Goal: Use online tool/utility: Utilize a website feature to perform a specific function

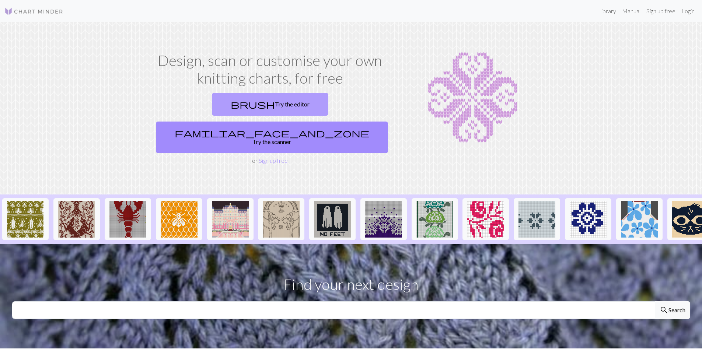
click at [213, 108] on link "brush Try the editor" at bounding box center [270, 104] width 117 height 23
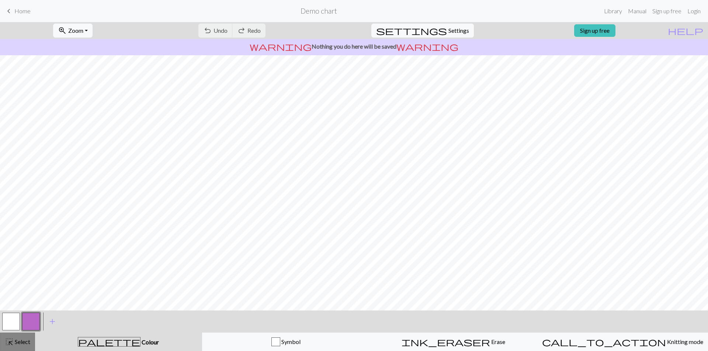
click at [27, 343] on span "Select" at bounding box center [22, 341] width 17 height 7
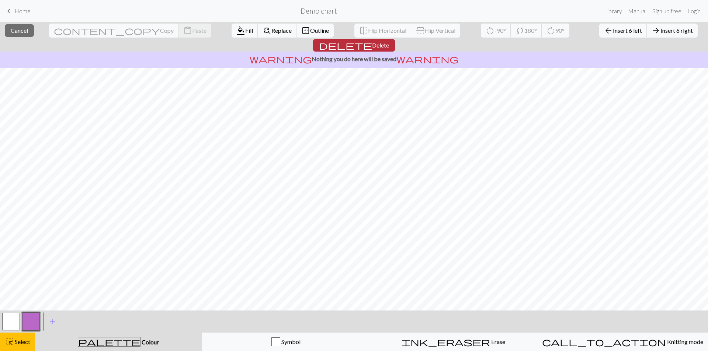
click at [389, 42] on span "Delete" at bounding box center [380, 45] width 17 height 7
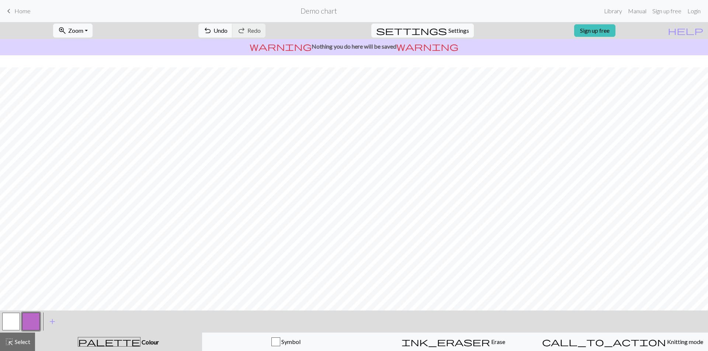
scroll to position [19, 0]
click at [12, 320] on button "button" at bounding box center [11, 322] width 18 height 18
click at [21, 321] on div at bounding box center [31, 322] width 20 height 20
click at [26, 322] on button "button" at bounding box center [31, 322] width 18 height 18
click at [227, 29] on span "Undo" at bounding box center [220, 30] width 14 height 7
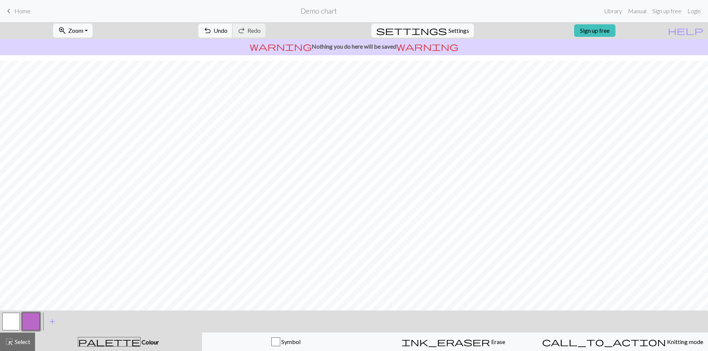
click at [212, 31] on span "undo" at bounding box center [207, 30] width 9 height 10
click at [14, 324] on button "button" at bounding box center [11, 322] width 18 height 18
click at [37, 324] on button "button" at bounding box center [31, 322] width 18 height 18
click at [14, 315] on button "button" at bounding box center [11, 322] width 18 height 18
click at [26, 319] on button "button" at bounding box center [31, 322] width 18 height 18
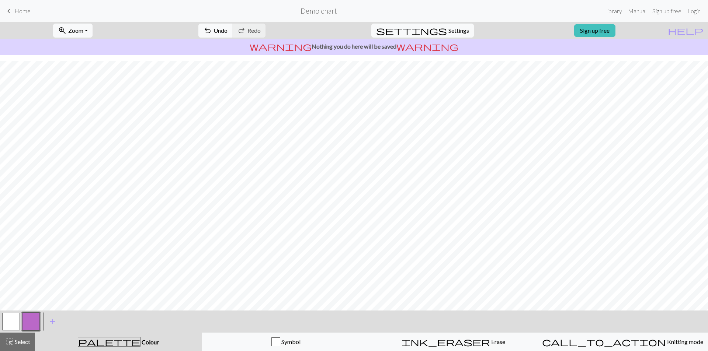
click at [15, 318] on button "button" at bounding box center [11, 322] width 18 height 18
click at [31, 321] on button "button" at bounding box center [31, 322] width 18 height 18
click at [18, 318] on button "button" at bounding box center [11, 322] width 18 height 18
click at [25, 319] on button "button" at bounding box center [31, 322] width 18 height 18
click at [3, 320] on button "button" at bounding box center [11, 322] width 18 height 18
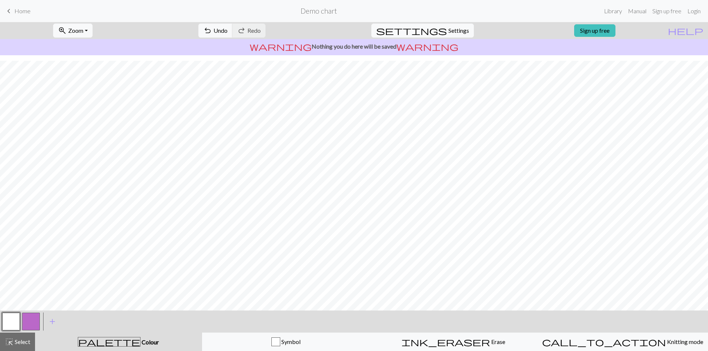
click at [32, 326] on button "button" at bounding box center [31, 322] width 18 height 18
click at [9, 315] on button "button" at bounding box center [11, 322] width 18 height 18
click at [37, 322] on button "button" at bounding box center [31, 322] width 18 height 18
click at [11, 327] on button "button" at bounding box center [11, 322] width 18 height 18
click at [35, 312] on div at bounding box center [31, 322] width 20 height 20
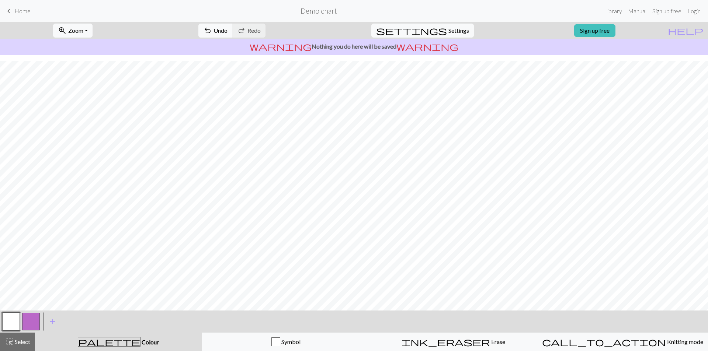
click at [29, 324] on button "button" at bounding box center [31, 322] width 18 height 18
click at [17, 320] on button "button" at bounding box center [11, 322] width 18 height 18
click at [33, 321] on button "button" at bounding box center [31, 322] width 18 height 18
click at [233, 28] on button "undo Undo Undo" at bounding box center [215, 31] width 34 height 14
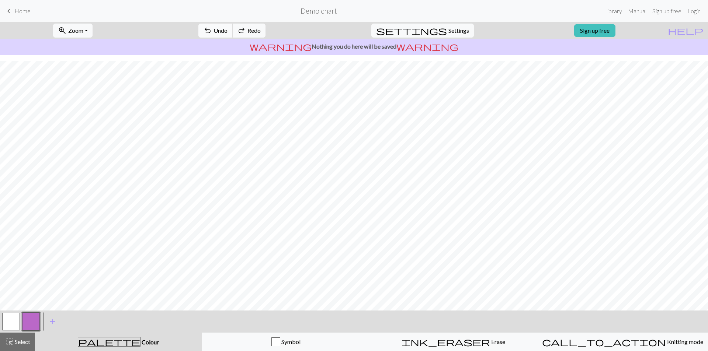
click at [233, 28] on button "undo Undo Undo" at bounding box center [215, 31] width 34 height 14
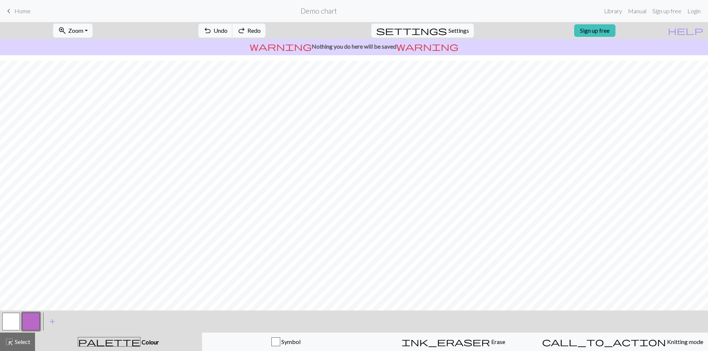
click at [15, 322] on button "button" at bounding box center [11, 322] width 18 height 18
click at [23, 322] on button "button" at bounding box center [31, 322] width 18 height 18
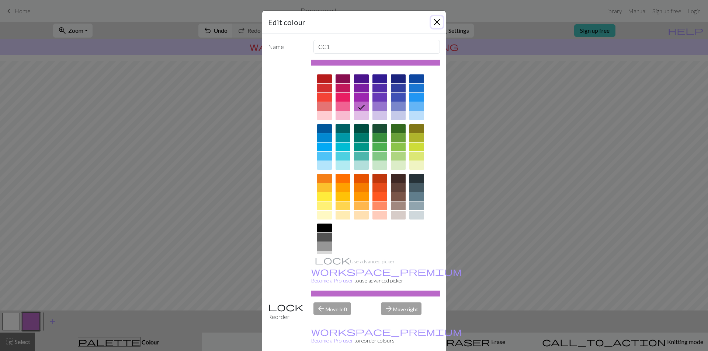
click at [433, 23] on button "Close" at bounding box center [437, 22] width 12 height 12
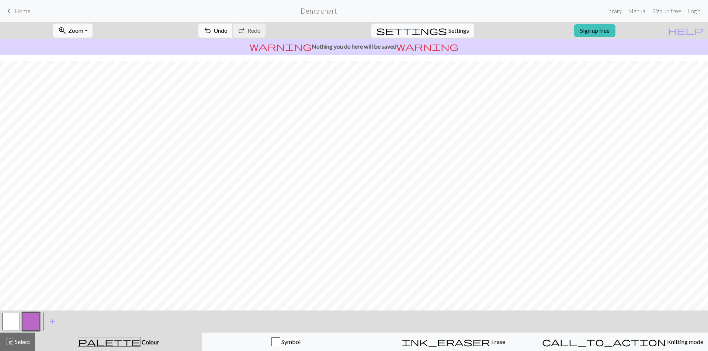
click at [227, 32] on span "Undo" at bounding box center [220, 30] width 14 height 7
click at [17, 327] on button "button" at bounding box center [11, 322] width 18 height 18
click at [32, 319] on button "button" at bounding box center [31, 322] width 18 height 18
click at [6, 322] on button "button" at bounding box center [11, 322] width 18 height 18
click at [233, 25] on button "undo Undo Undo" at bounding box center [215, 31] width 34 height 14
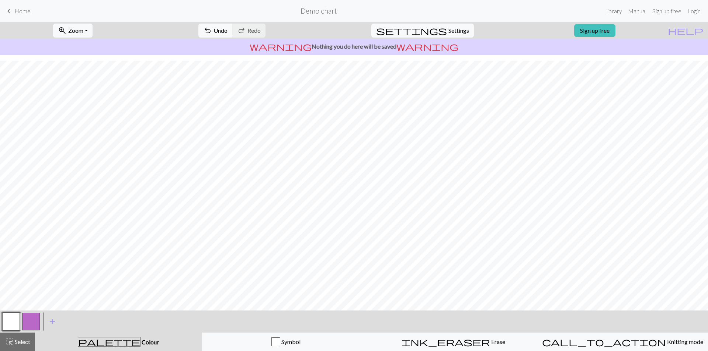
click at [29, 323] on button "button" at bounding box center [31, 322] width 18 height 18
click at [15, 316] on button "button" at bounding box center [11, 322] width 18 height 18
click at [27, 320] on button "button" at bounding box center [31, 322] width 18 height 18
click at [12, 319] on button "button" at bounding box center [11, 322] width 18 height 18
click at [35, 322] on button "button" at bounding box center [31, 322] width 18 height 18
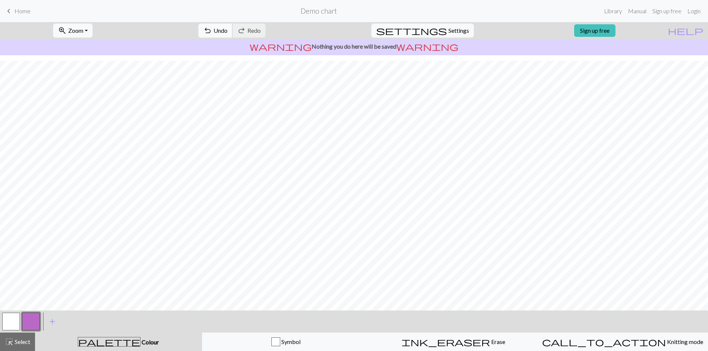
click at [212, 31] on span "undo" at bounding box center [207, 30] width 9 height 10
click at [233, 36] on button "undo Undo Undo" at bounding box center [215, 31] width 34 height 14
click at [8, 320] on button "button" at bounding box center [11, 322] width 18 height 18
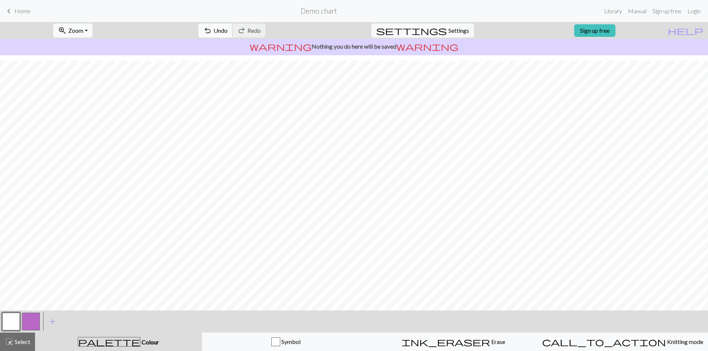
click at [212, 34] on span "undo" at bounding box center [207, 30] width 9 height 10
click at [227, 30] on span "Undo" at bounding box center [220, 30] width 14 height 7
click at [27, 322] on button "button" at bounding box center [31, 322] width 18 height 18
click at [10, 325] on button "button" at bounding box center [11, 322] width 18 height 18
click at [35, 321] on button "button" at bounding box center [31, 322] width 18 height 18
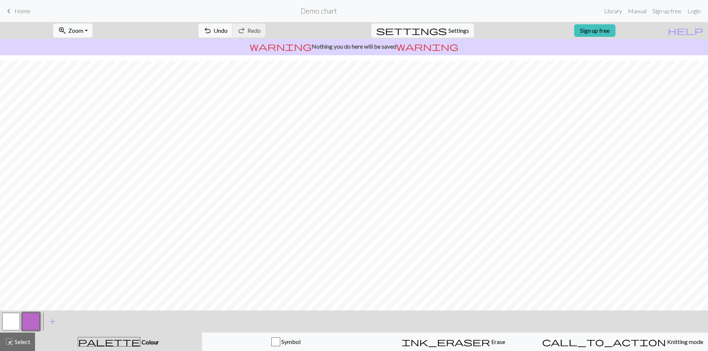
click at [6, 322] on button "button" at bounding box center [11, 322] width 18 height 18
click at [35, 318] on button "button" at bounding box center [31, 322] width 18 height 18
click at [18, 323] on button "button" at bounding box center [11, 322] width 18 height 18
click at [30, 319] on button "button" at bounding box center [31, 322] width 18 height 18
click at [10, 319] on button "button" at bounding box center [11, 322] width 18 height 18
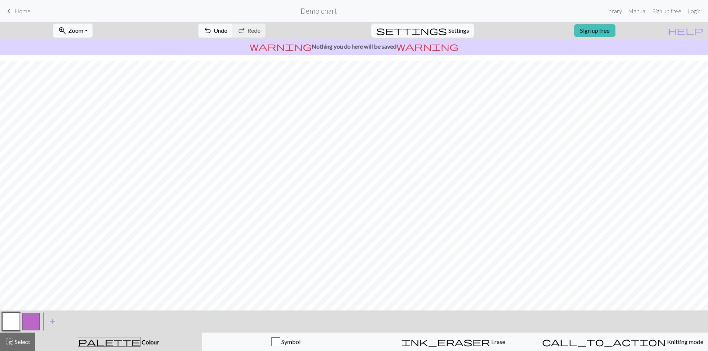
click at [31, 317] on button "button" at bounding box center [31, 322] width 18 height 18
click at [13, 324] on button "button" at bounding box center [11, 322] width 18 height 18
click at [27, 324] on button "button" at bounding box center [31, 322] width 18 height 18
click at [227, 33] on span "Undo" at bounding box center [220, 30] width 14 height 7
click at [15, 320] on button "button" at bounding box center [11, 322] width 18 height 18
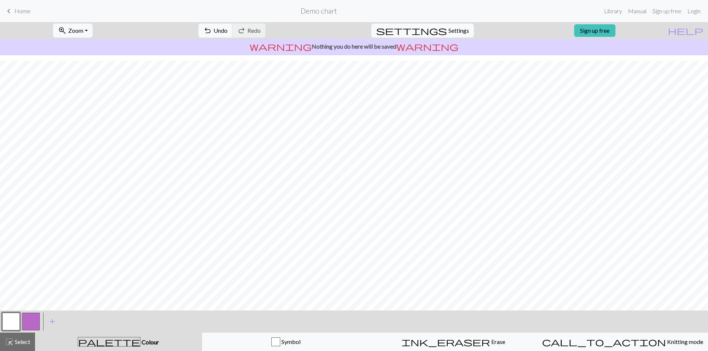
click at [34, 323] on button "button" at bounding box center [31, 322] width 18 height 18
click at [5, 323] on button "button" at bounding box center [11, 322] width 18 height 18
click at [29, 322] on button "button" at bounding box center [31, 322] width 18 height 18
click at [12, 323] on button "button" at bounding box center [11, 322] width 18 height 18
click at [37, 322] on button "button" at bounding box center [31, 322] width 18 height 18
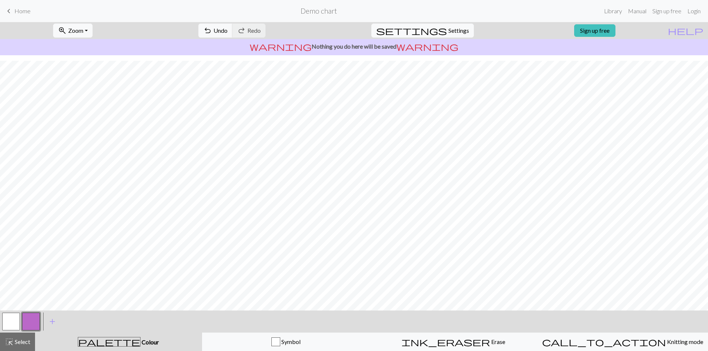
click at [11, 320] on button "button" at bounding box center [11, 322] width 18 height 18
click at [33, 323] on button "button" at bounding box center [31, 322] width 18 height 18
click at [20, 314] on button "button" at bounding box center [11, 322] width 18 height 18
click at [31, 327] on button "button" at bounding box center [31, 322] width 18 height 18
click at [8, 318] on button "button" at bounding box center [11, 322] width 18 height 18
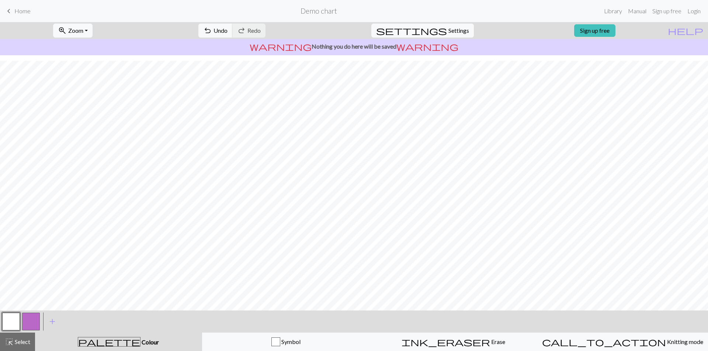
click at [26, 323] on button "button" at bounding box center [31, 322] width 18 height 18
click at [8, 319] on button "button" at bounding box center [11, 322] width 18 height 18
click at [32, 329] on button "button" at bounding box center [31, 322] width 18 height 18
click at [10, 315] on button "button" at bounding box center [11, 322] width 18 height 18
click at [32, 324] on button "button" at bounding box center [31, 322] width 18 height 18
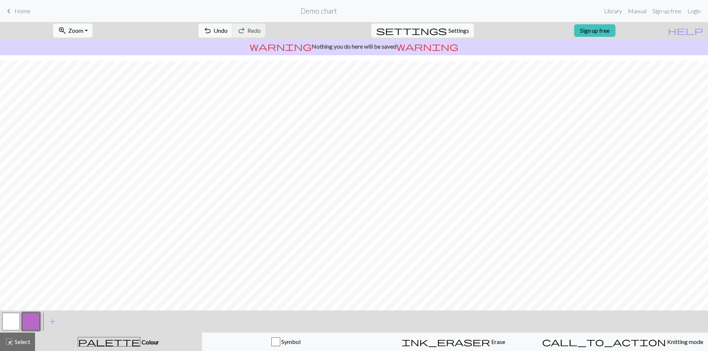
click at [17, 319] on button "button" at bounding box center [11, 322] width 18 height 18
click at [27, 323] on button "button" at bounding box center [31, 322] width 18 height 18
click at [9, 321] on button "button" at bounding box center [11, 322] width 18 height 18
click at [32, 317] on button "button" at bounding box center [31, 322] width 18 height 18
click at [15, 322] on button "button" at bounding box center [11, 322] width 18 height 18
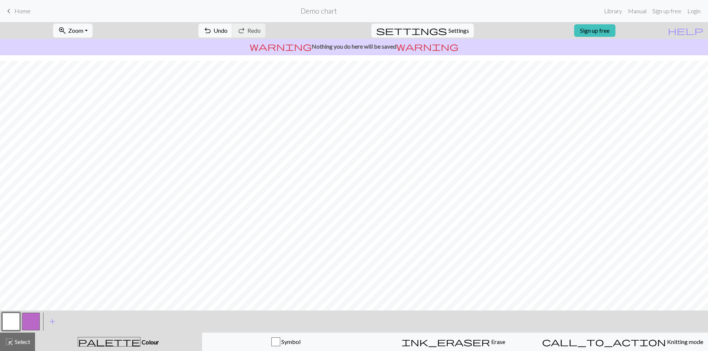
click at [33, 320] on button "button" at bounding box center [31, 322] width 18 height 18
click at [7, 319] on button "button" at bounding box center [11, 322] width 18 height 18
click at [35, 322] on button "button" at bounding box center [31, 322] width 18 height 18
click at [7, 322] on button "button" at bounding box center [11, 322] width 18 height 18
click at [36, 324] on button "button" at bounding box center [31, 322] width 18 height 18
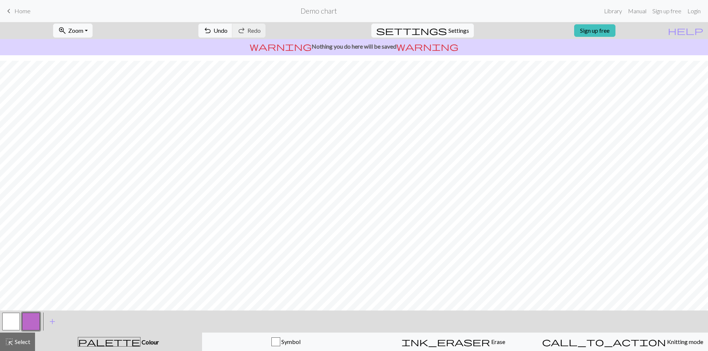
click at [11, 322] on button "button" at bounding box center [11, 322] width 18 height 18
click at [35, 324] on button "button" at bounding box center [31, 322] width 18 height 18
click at [14, 322] on button "button" at bounding box center [11, 322] width 18 height 18
click at [27, 322] on button "button" at bounding box center [31, 322] width 18 height 18
click at [13, 323] on button "button" at bounding box center [11, 322] width 18 height 18
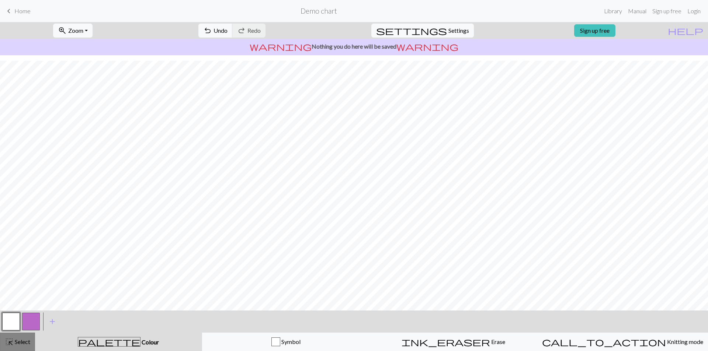
click at [30, 339] on span "Select" at bounding box center [22, 341] width 17 height 7
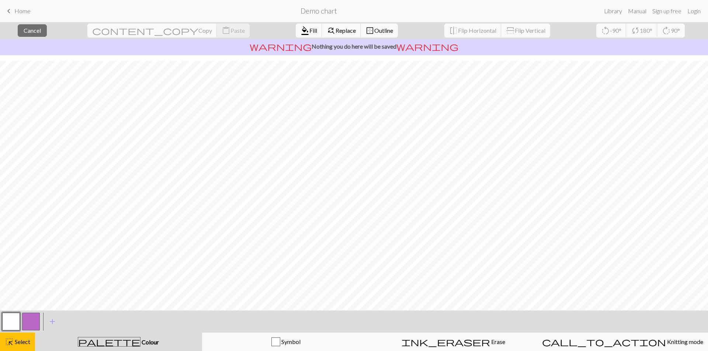
scroll to position [0, 0]
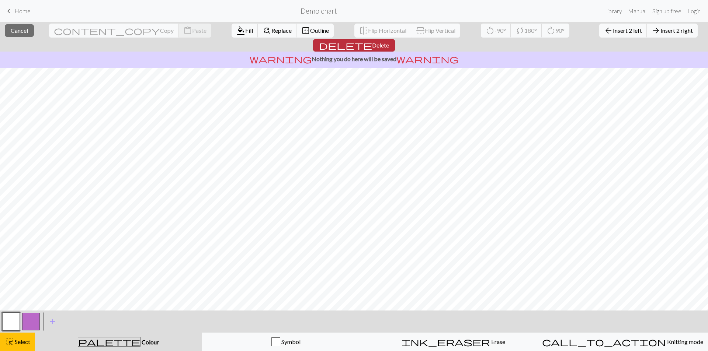
click at [389, 42] on span "Delete" at bounding box center [380, 45] width 17 height 7
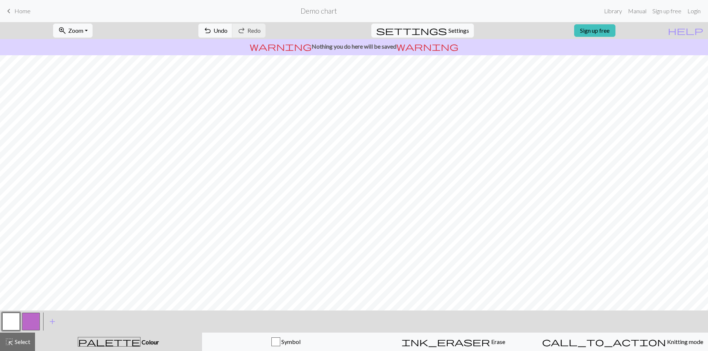
click at [31, 322] on button "button" at bounding box center [31, 322] width 18 height 18
click at [13, 323] on button "button" at bounding box center [11, 322] width 18 height 18
click at [37, 323] on button "button" at bounding box center [31, 322] width 18 height 18
